Goal: Information Seeking & Learning: Learn about a topic

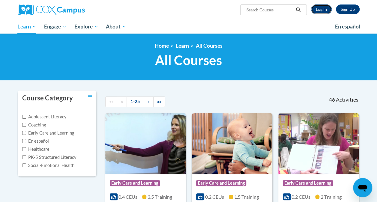
click at [319, 10] on link "Log In" at bounding box center [321, 10] width 21 height 10
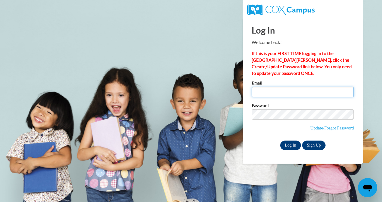
type input "alicesoliver1@gmail.com"
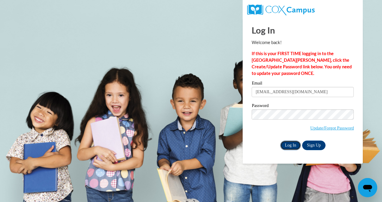
click at [289, 146] on input "Log In" at bounding box center [290, 146] width 21 height 10
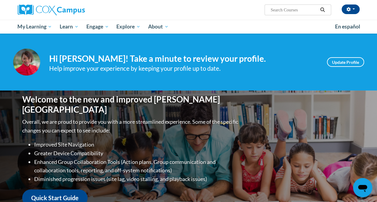
click at [298, 11] on input "Search..." at bounding box center [294, 9] width 48 height 7
type input "Ecosystem"
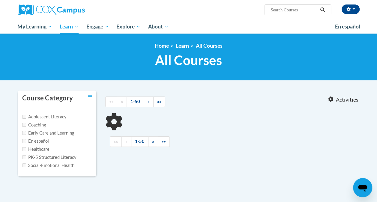
type input "Ecosystem"
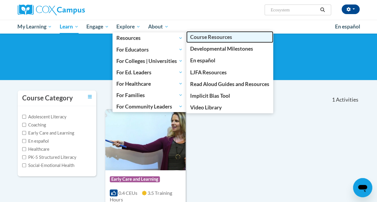
click at [207, 39] on span "Course Resources" at bounding box center [211, 37] width 42 height 6
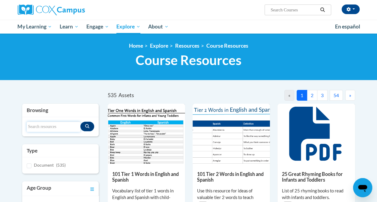
click at [54, 126] on input "Search resources" at bounding box center [54, 127] width 54 height 10
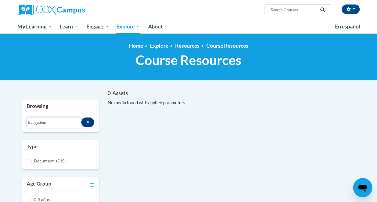
type input "Ecosystem"
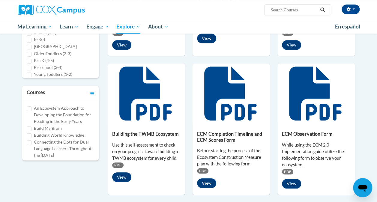
scroll to position [186, 0]
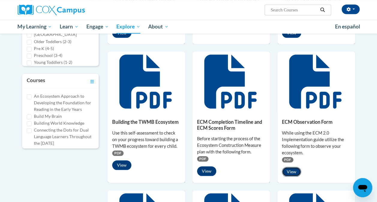
click at [291, 172] on button "View" at bounding box center [291, 172] width 19 height 10
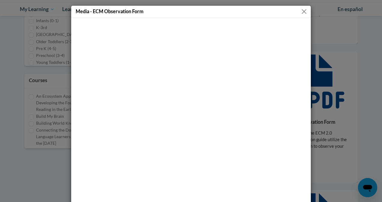
click at [306, 188] on div at bounding box center [190, 113] width 239 height 191
click at [307, 188] on div at bounding box center [190, 113] width 239 height 191
click at [305, 92] on div at bounding box center [190, 113] width 239 height 191
click at [301, 13] on button "Close" at bounding box center [304, 12] width 8 height 8
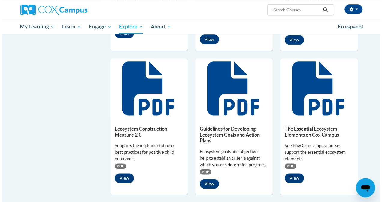
scroll to position [330, 0]
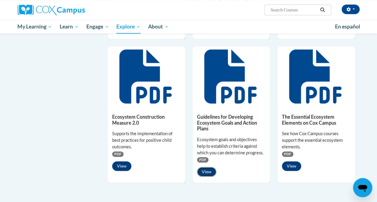
click at [205, 173] on button "View" at bounding box center [206, 172] width 19 height 10
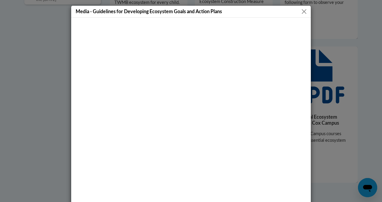
click at [302, 10] on button "Close" at bounding box center [304, 12] width 8 height 8
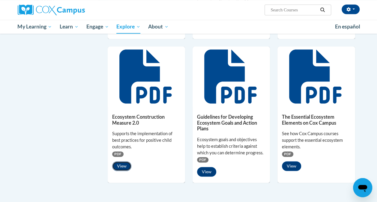
click at [122, 164] on button "View" at bounding box center [121, 166] width 19 height 10
